Goal: Find specific page/section: Find specific page/section

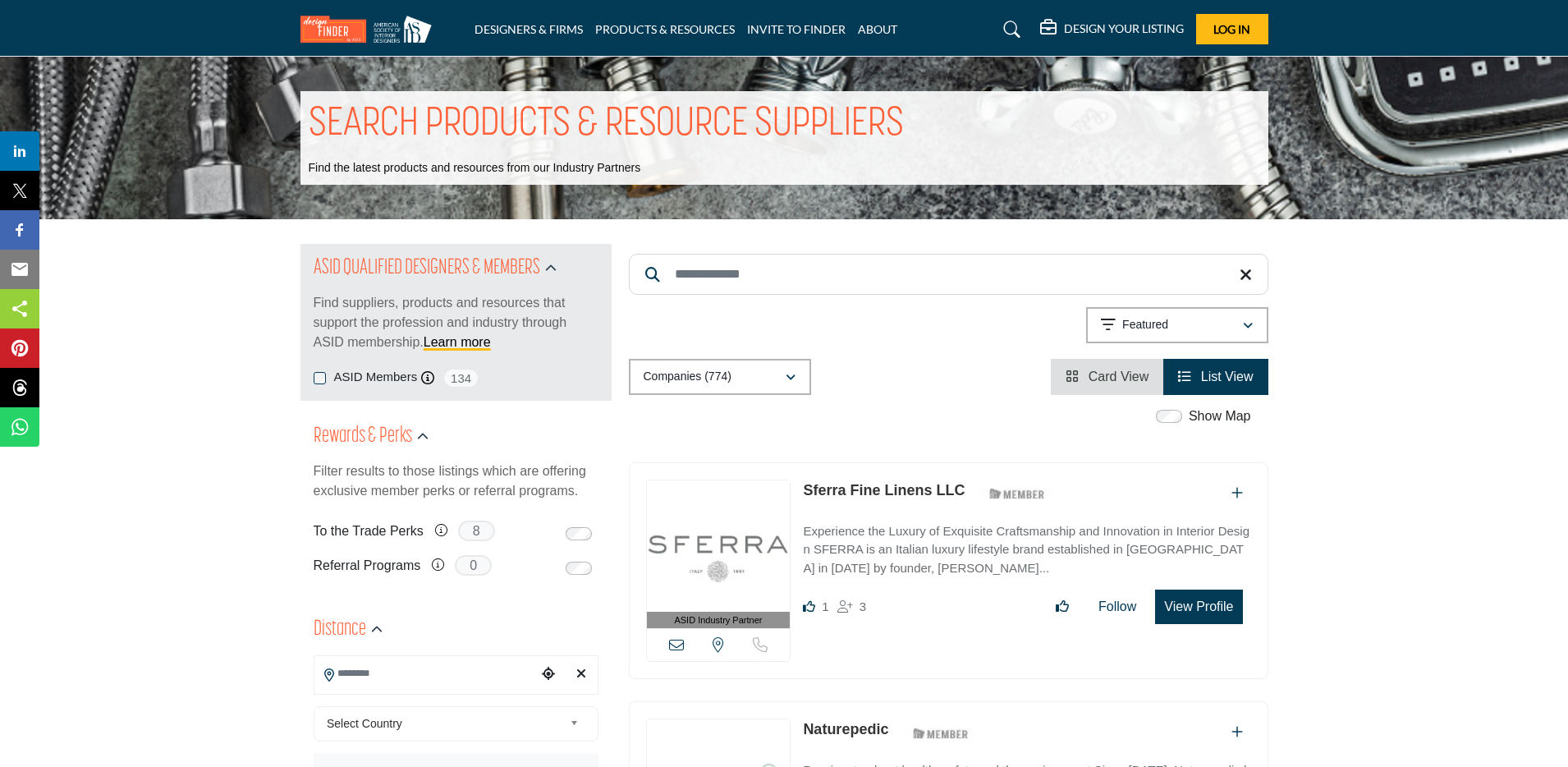
click at [719, 267] on input "Search Keyword" at bounding box center [948, 274] width 639 height 41
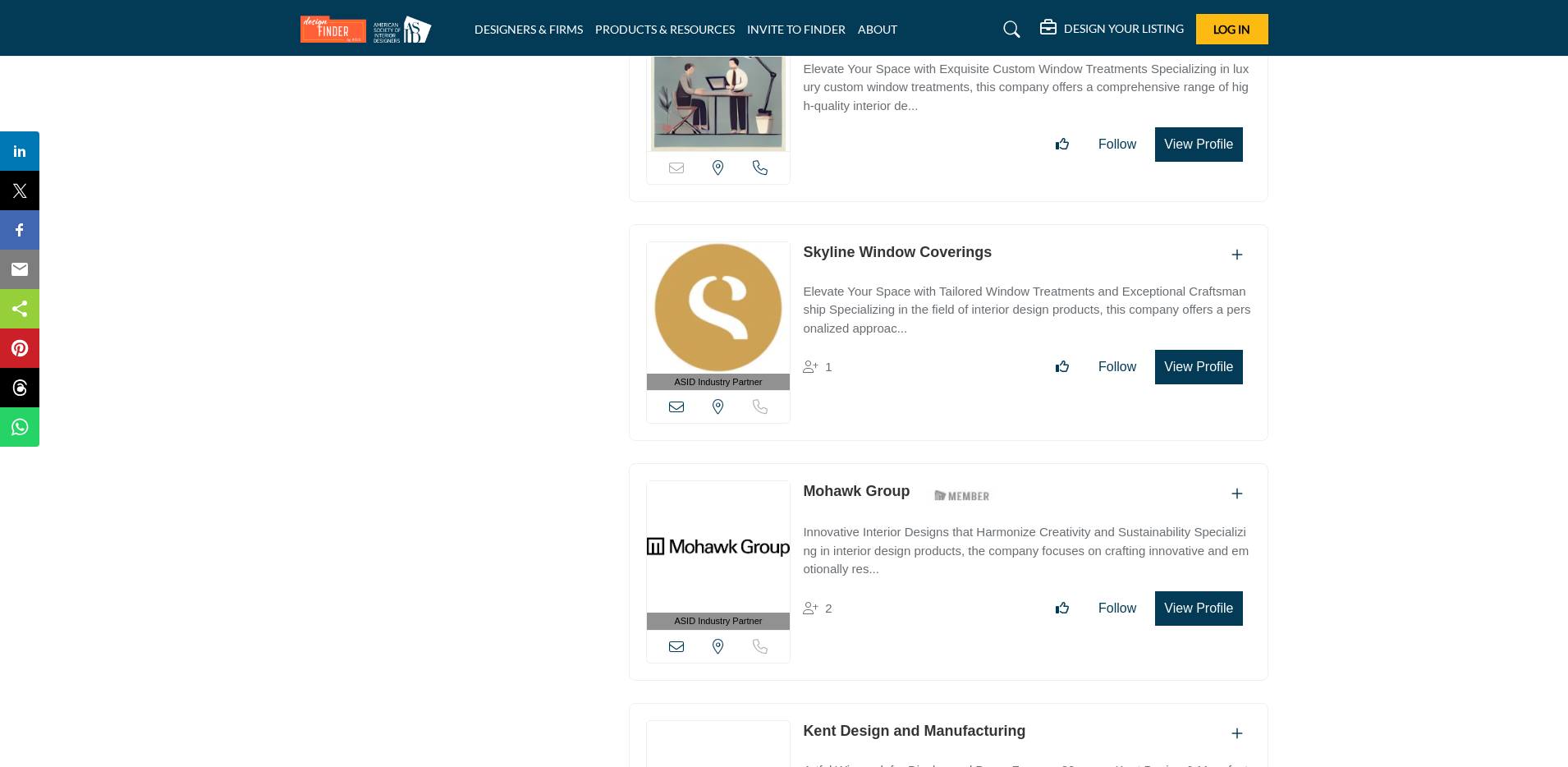
scroll to position [8584, 0]
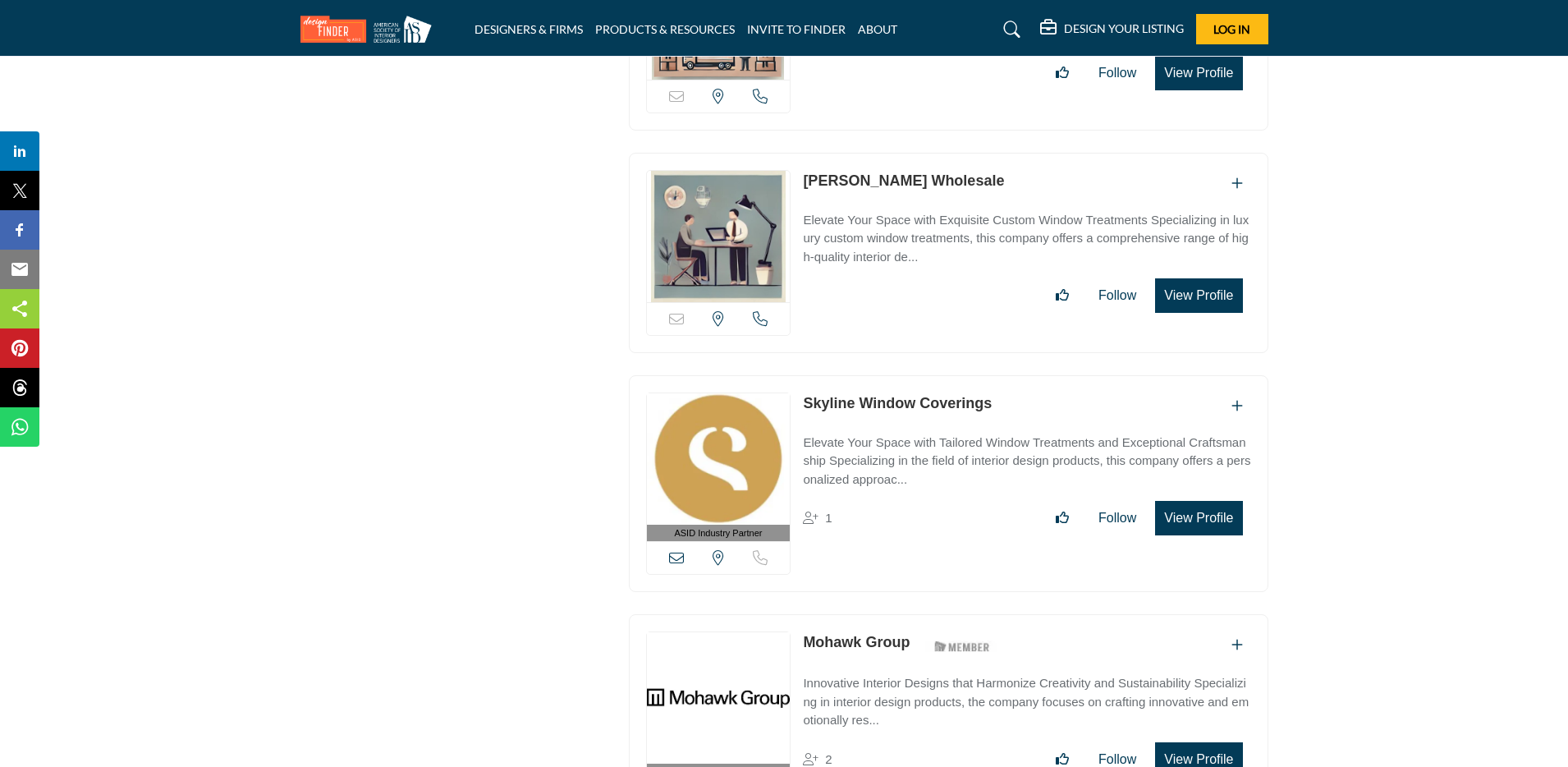
type input "*****"
click at [874, 395] on link "Skyline Window Coverings" at bounding box center [897, 403] width 189 height 17
